Goal: Transaction & Acquisition: Purchase product/service

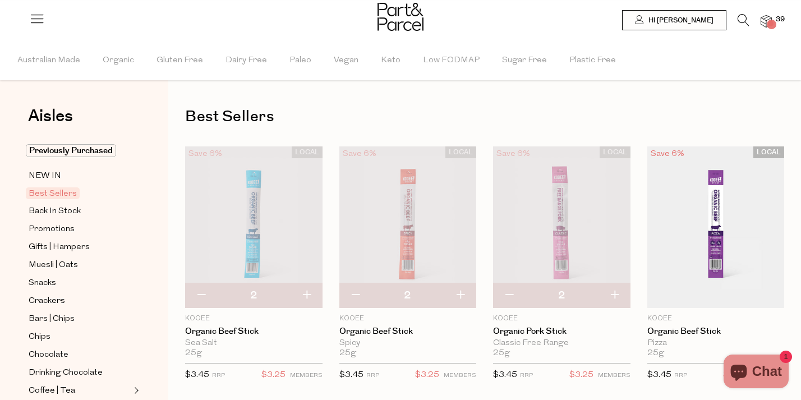
click at [766, 20] on img at bounding box center [766, 21] width 11 height 13
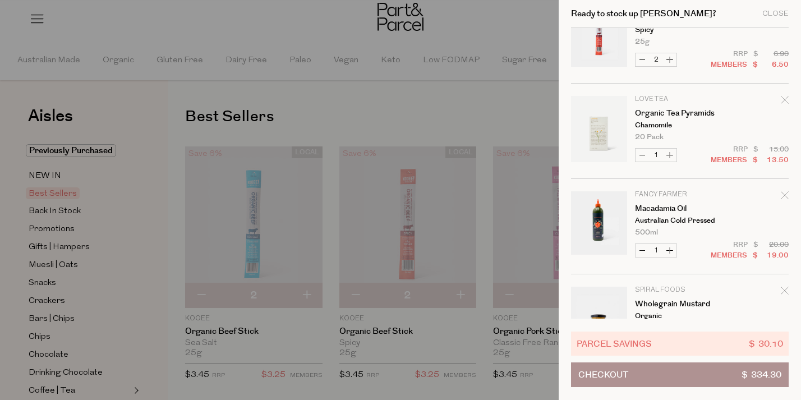
scroll to position [159, 0]
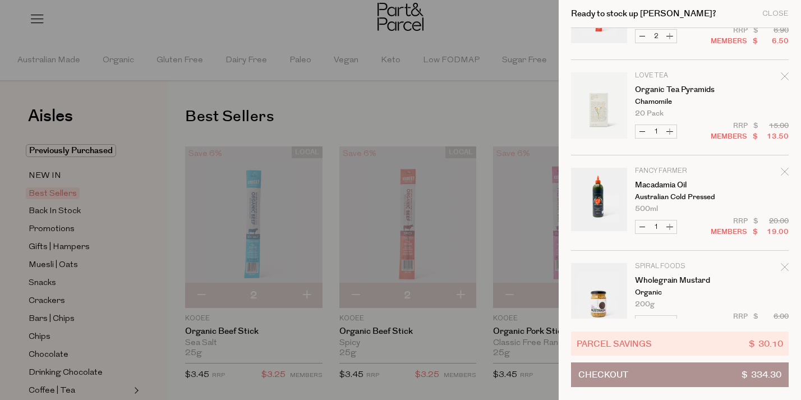
click at [783, 175] on icon "Remove Macadamia Oil" at bounding box center [785, 172] width 8 height 8
click at [644, 224] on button "Decrease Macadamia Oil" at bounding box center [642, 227] width 13 height 13
type input "0"
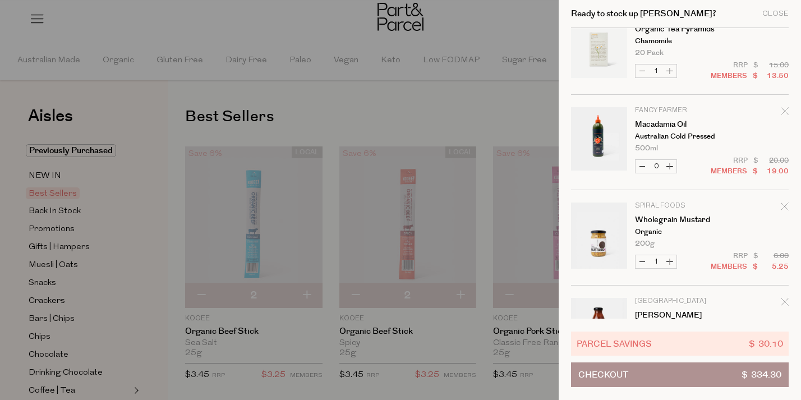
scroll to position [227, 0]
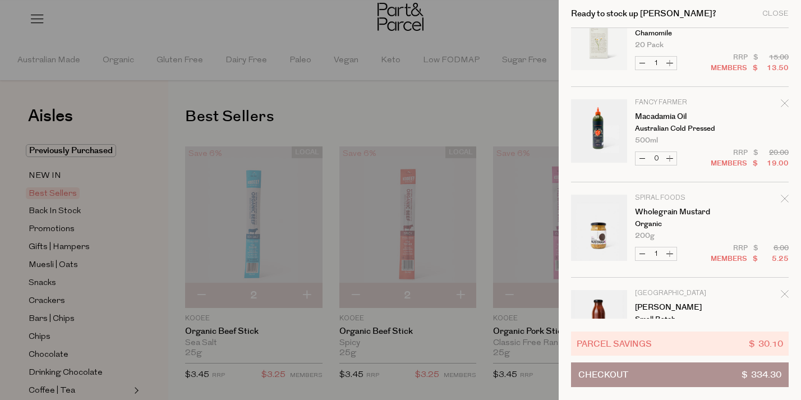
click at [641, 254] on button "Decrease Wholegrain Mustard" at bounding box center [642, 254] width 13 height 13
type input "0"
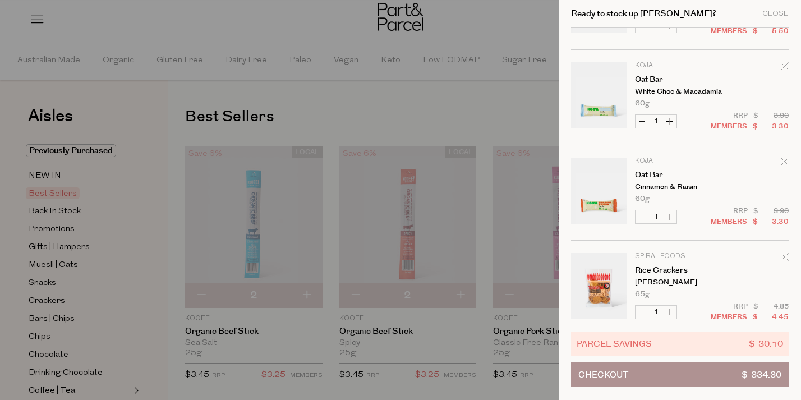
scroll to position [1892, 0]
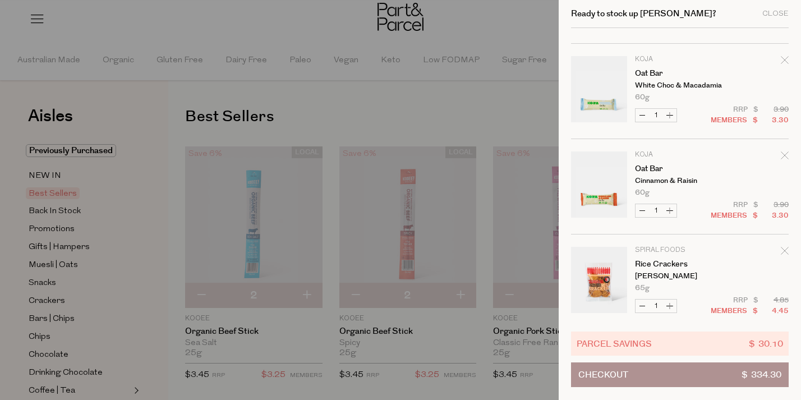
click at [670, 114] on button "Increase Oat Bar" at bounding box center [669, 115] width 13 height 13
type input "2"
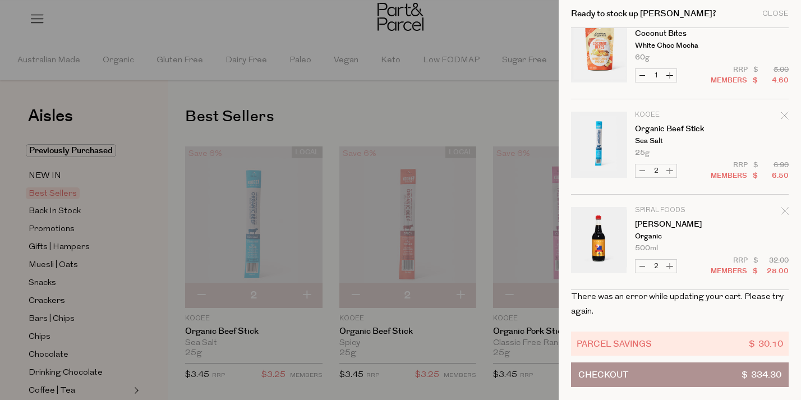
scroll to position [2886, 0]
click at [448, 100] on div at bounding box center [400, 200] width 801 height 400
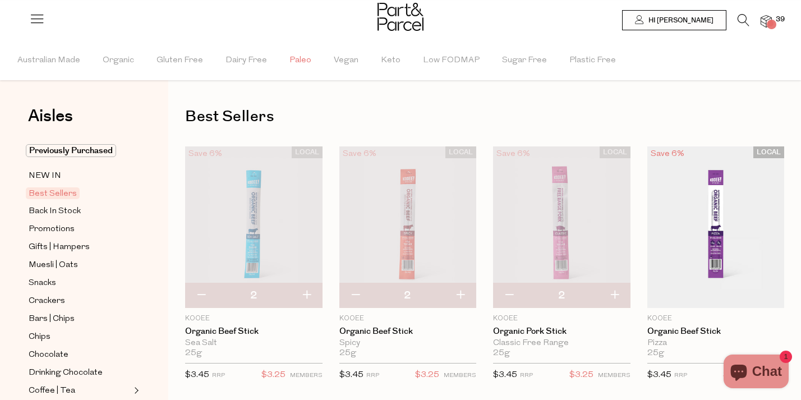
click at [297, 62] on span "Paleo" at bounding box center [301, 60] width 22 height 39
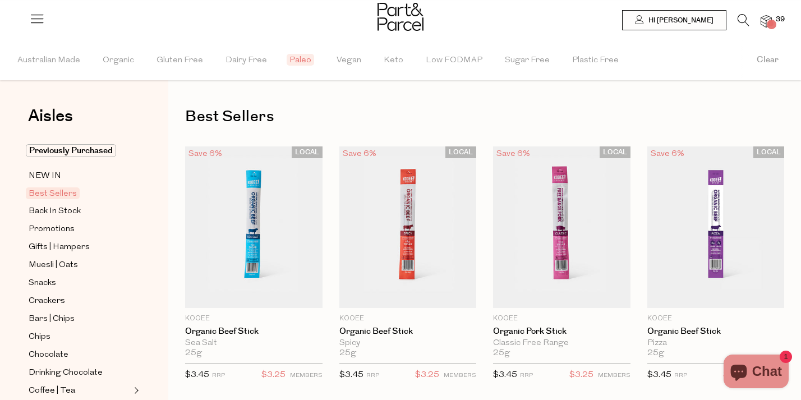
type input "2"
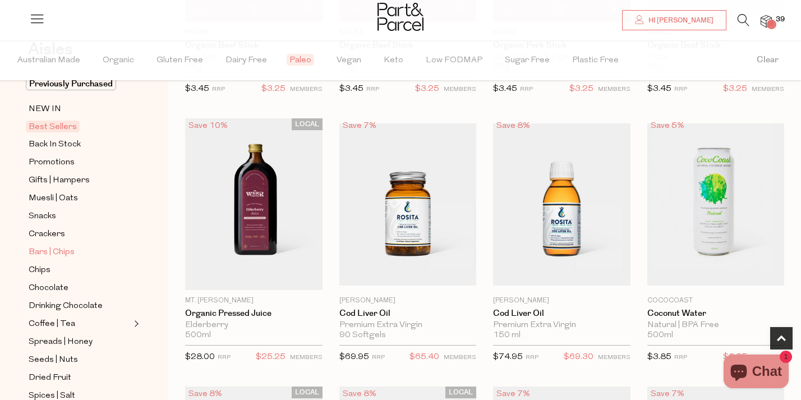
scroll to position [65, 0]
click at [82, 325] on link "Coffee | Tea" at bounding box center [80, 326] width 102 height 14
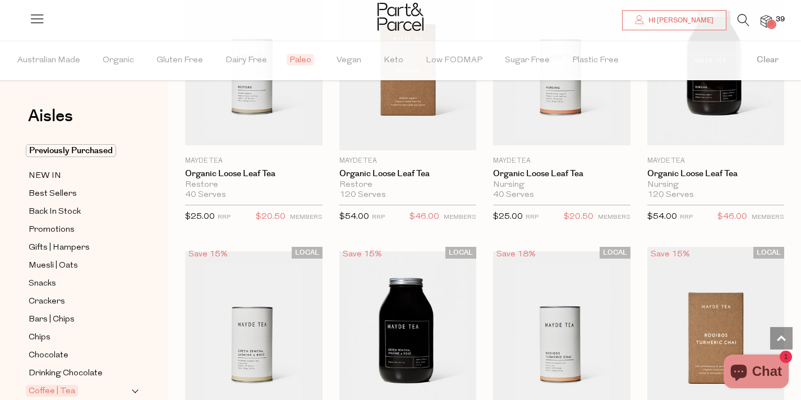
scroll to position [2870, 0]
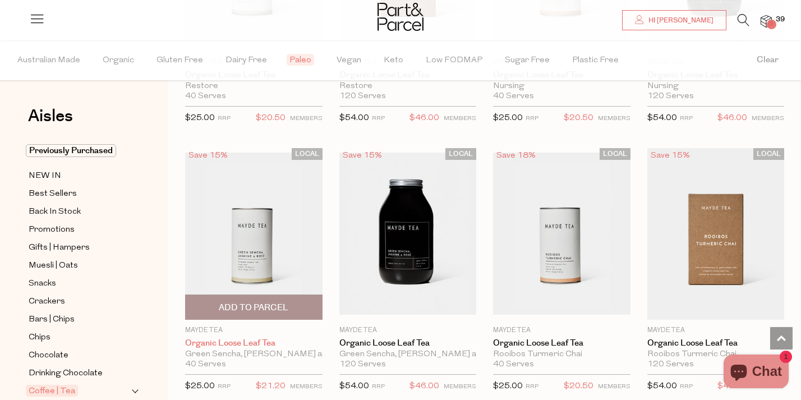
click at [245, 338] on link "Organic Loose Leaf Tea" at bounding box center [254, 343] width 138 height 10
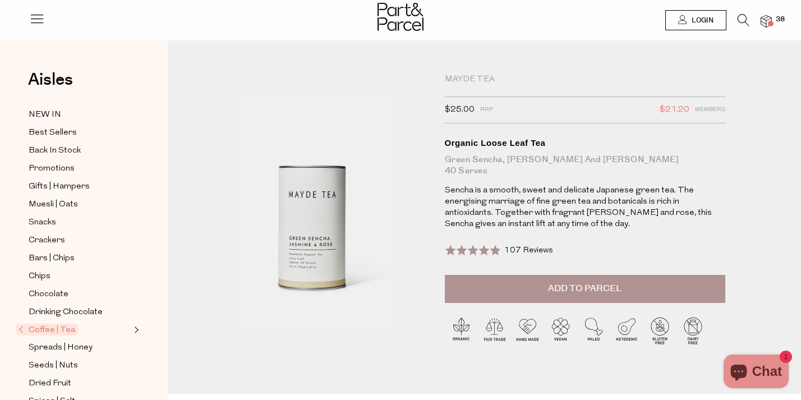
click at [526, 252] on span "107 Reviews" at bounding box center [529, 250] width 49 height 8
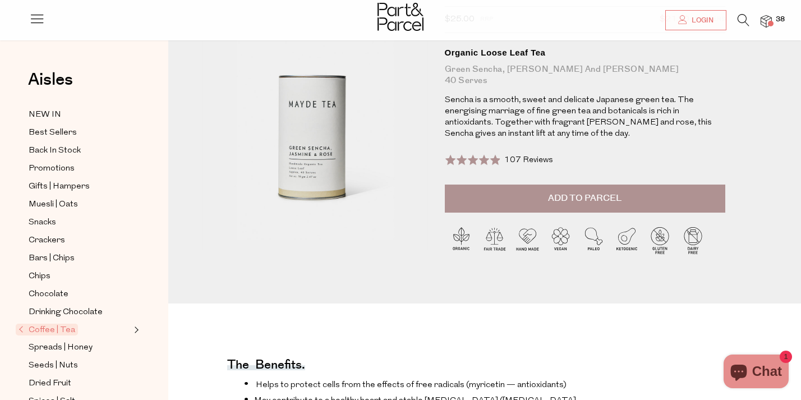
scroll to position [81, 0]
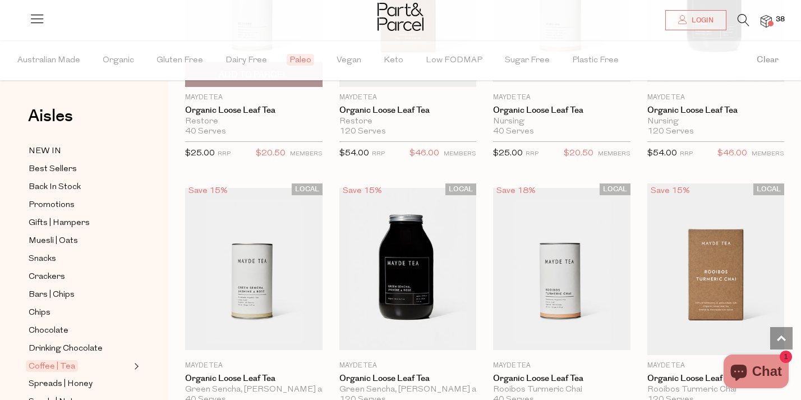
scroll to position [2871, 0]
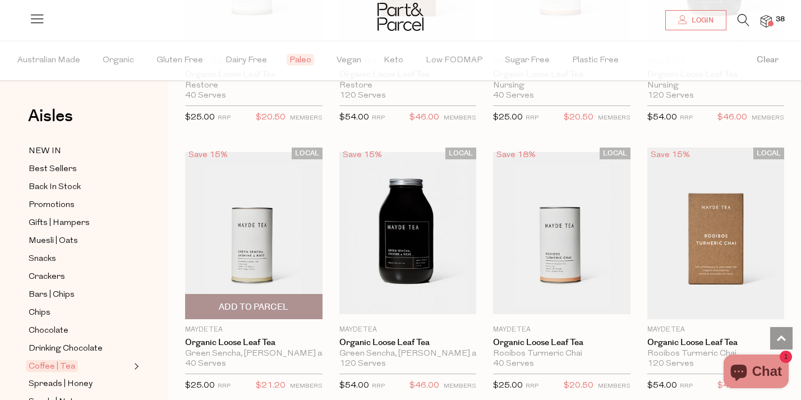
click at [294, 299] on span "Add To Parcel" at bounding box center [254, 307] width 131 height 24
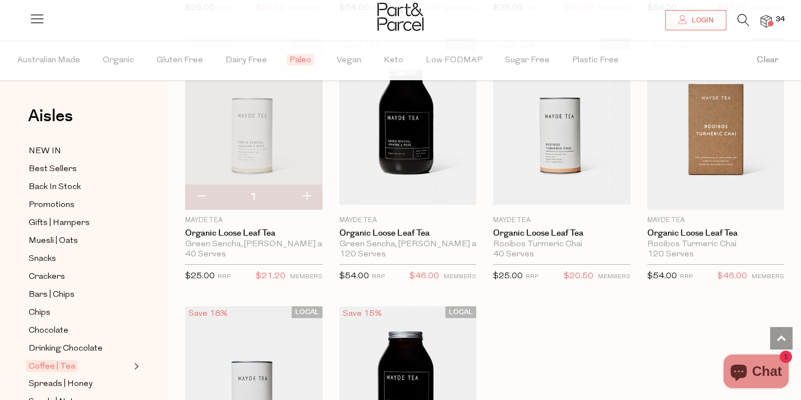
scroll to position [3090, 0]
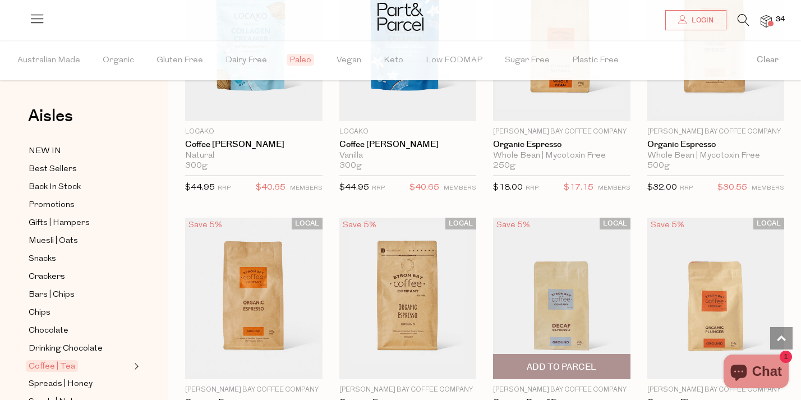
scroll to position [4492, 0]
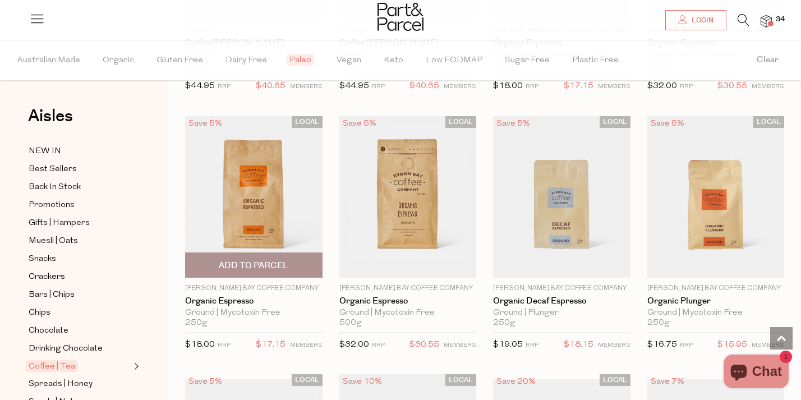
click at [259, 189] on img at bounding box center [254, 197] width 138 height 162
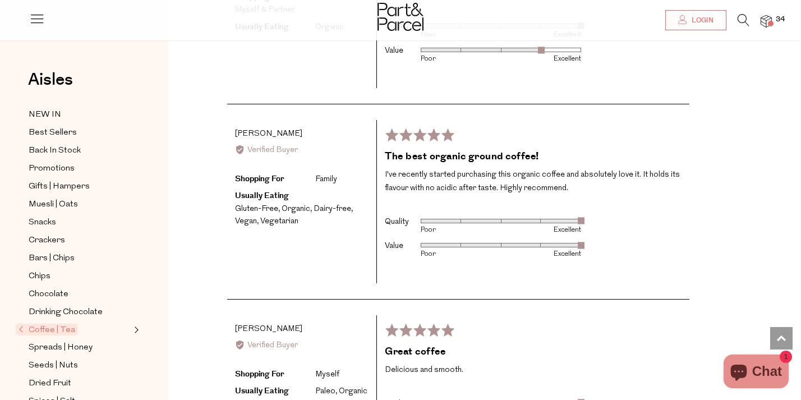
scroll to position [1719, 0]
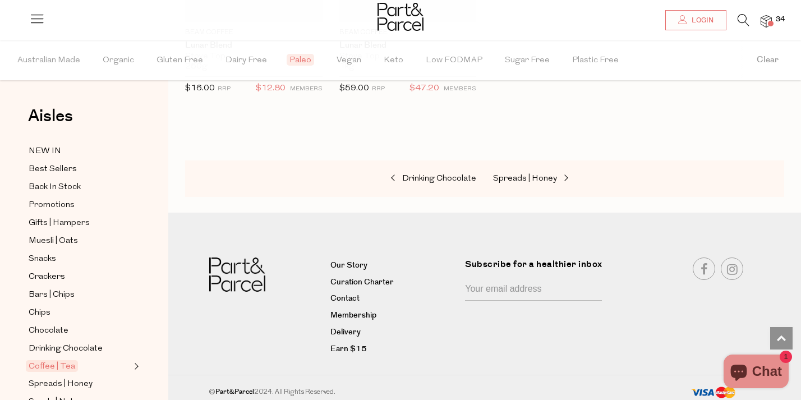
scroll to position [2143, 0]
click at [420, 175] on span "Drinking Chocolate" at bounding box center [439, 179] width 74 height 8
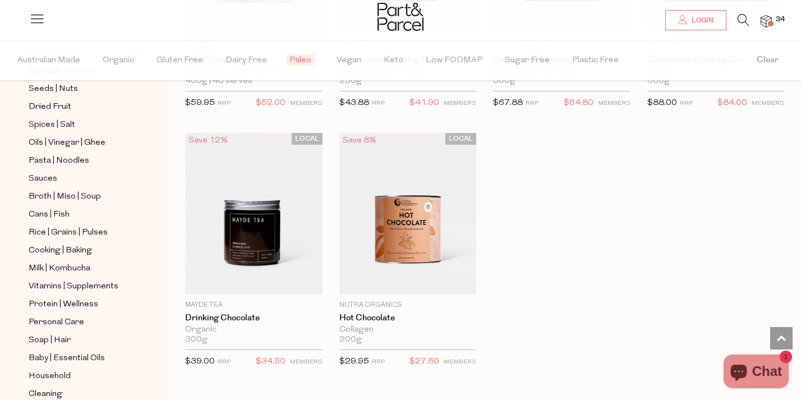
scroll to position [1639, 0]
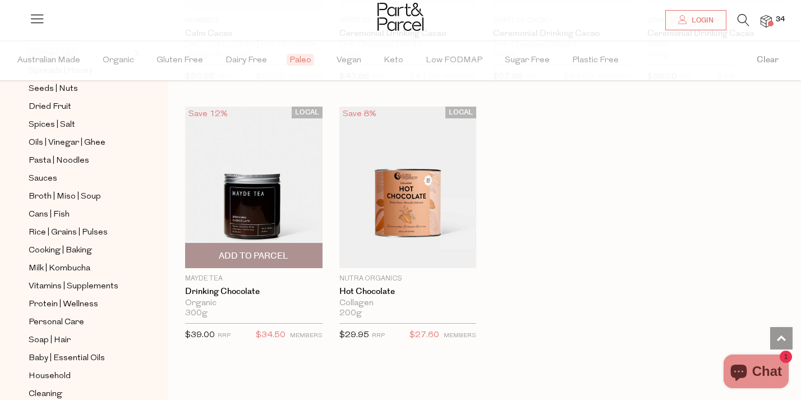
click at [251, 199] on img at bounding box center [254, 188] width 138 height 162
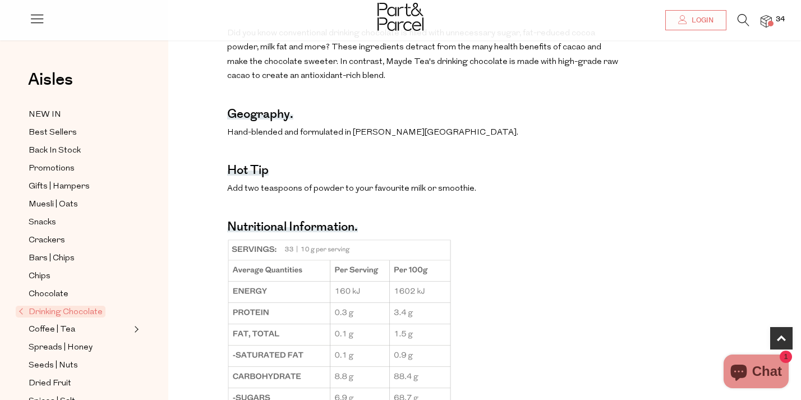
scroll to position [835, 0]
